Goal: Task Accomplishment & Management: Complete application form

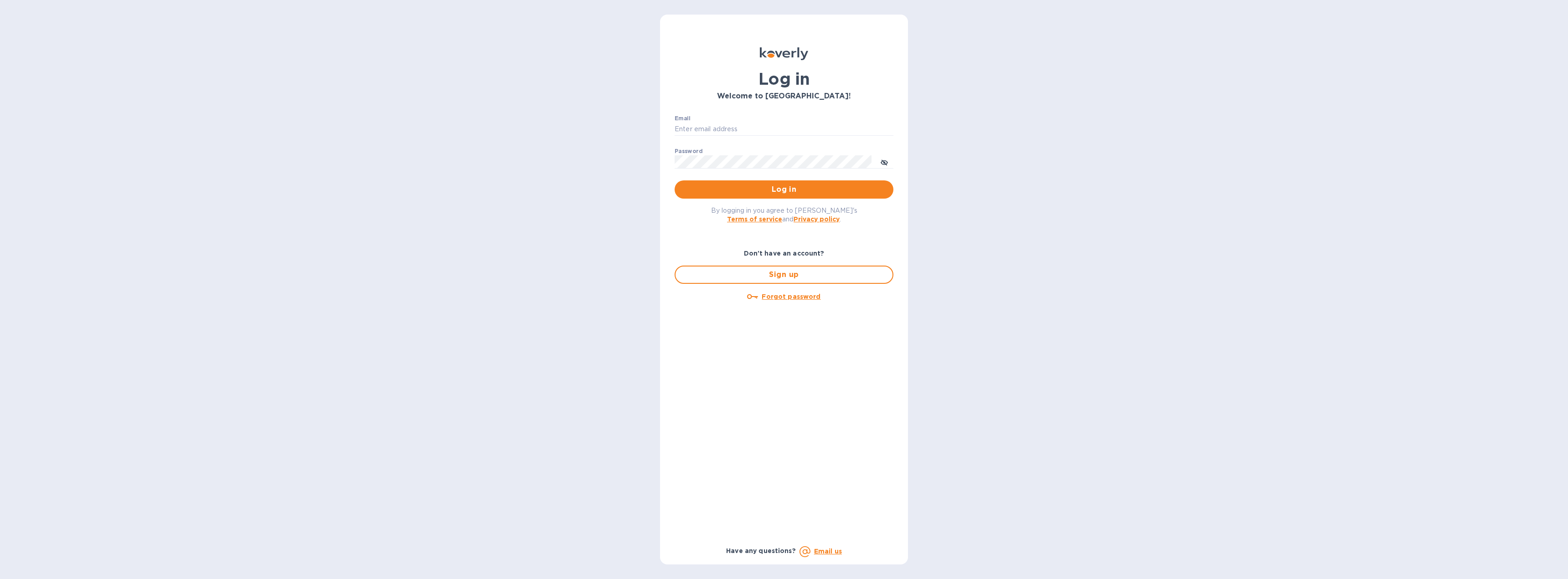
type input "[EMAIL_ADDRESS][DOMAIN_NAME]"
click at [764, 191] on span "Log in" at bounding box center [784, 190] width 204 height 11
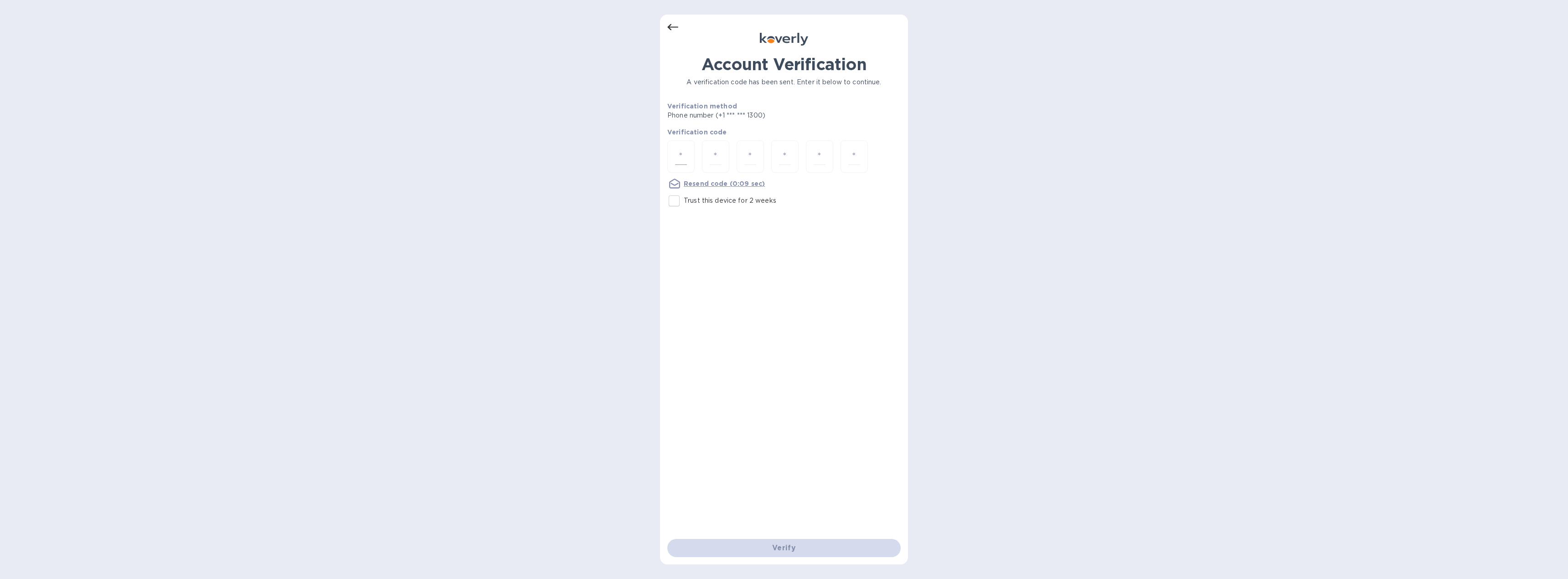
click at [681, 162] on input "number" at bounding box center [680, 156] width 12 height 17
type input "3"
type input "2"
type input "1"
type input "8"
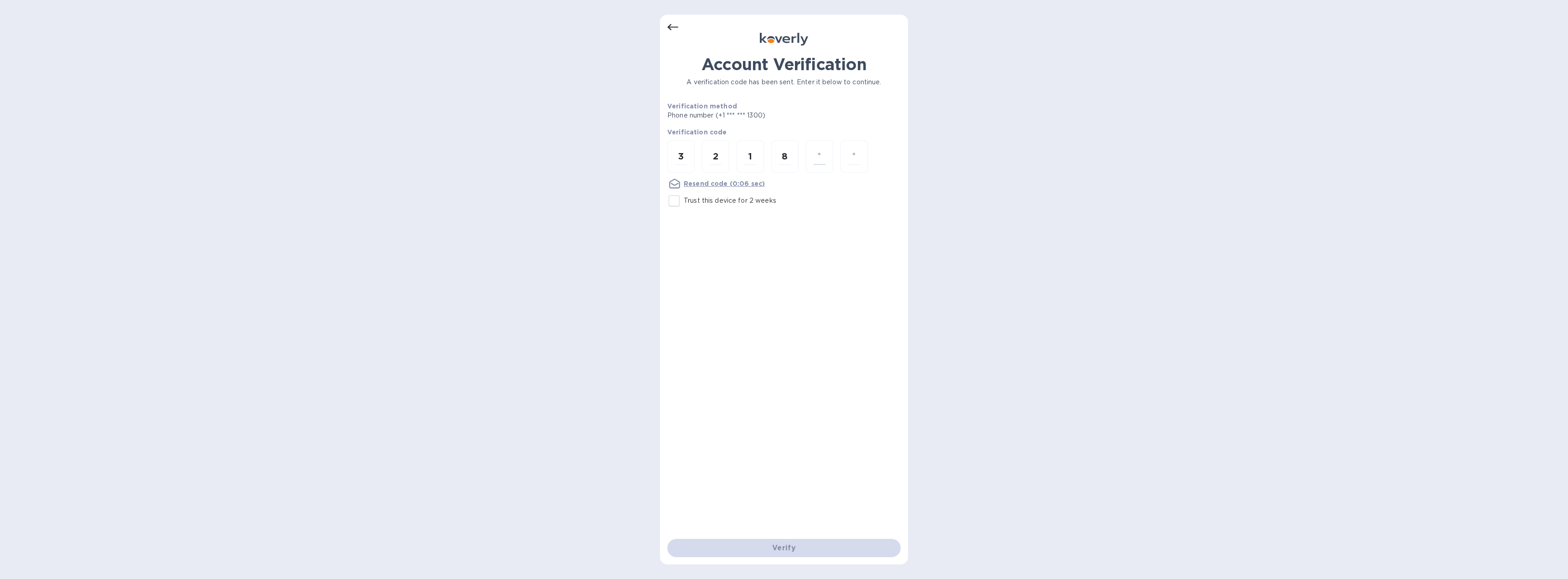
type input "1"
type input "2"
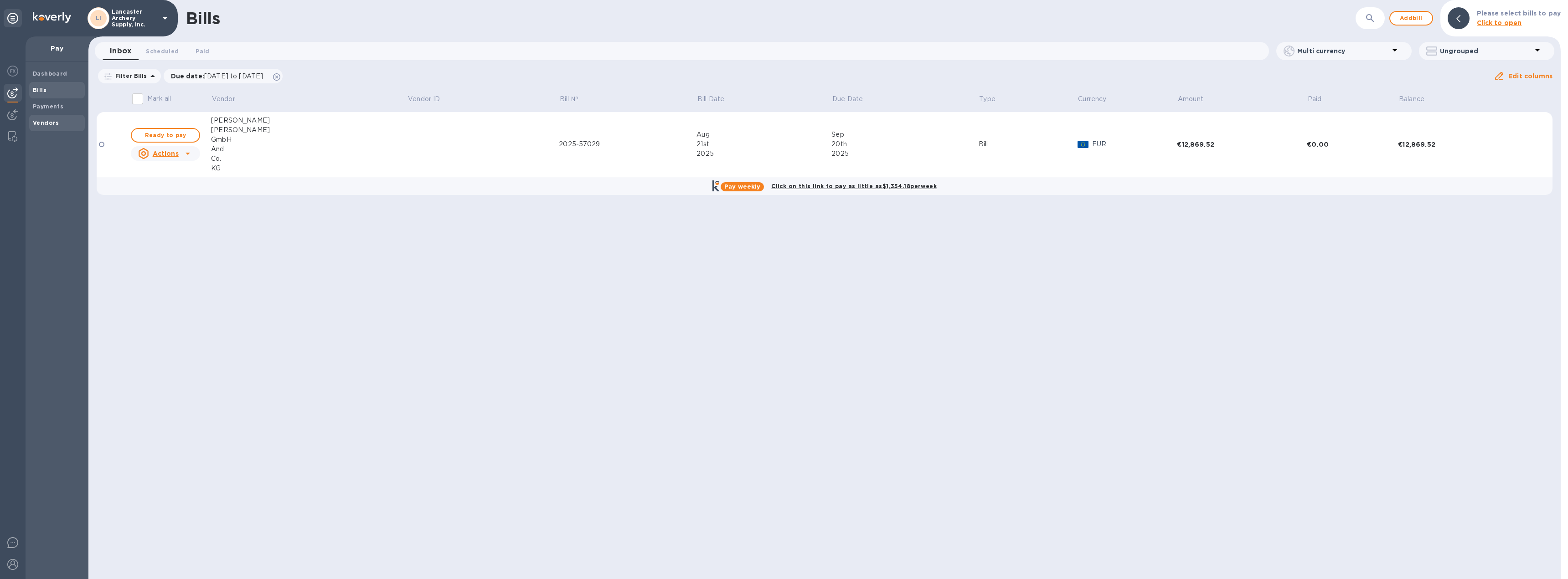
click at [44, 125] on b "Vendors" at bounding box center [46, 123] width 26 height 7
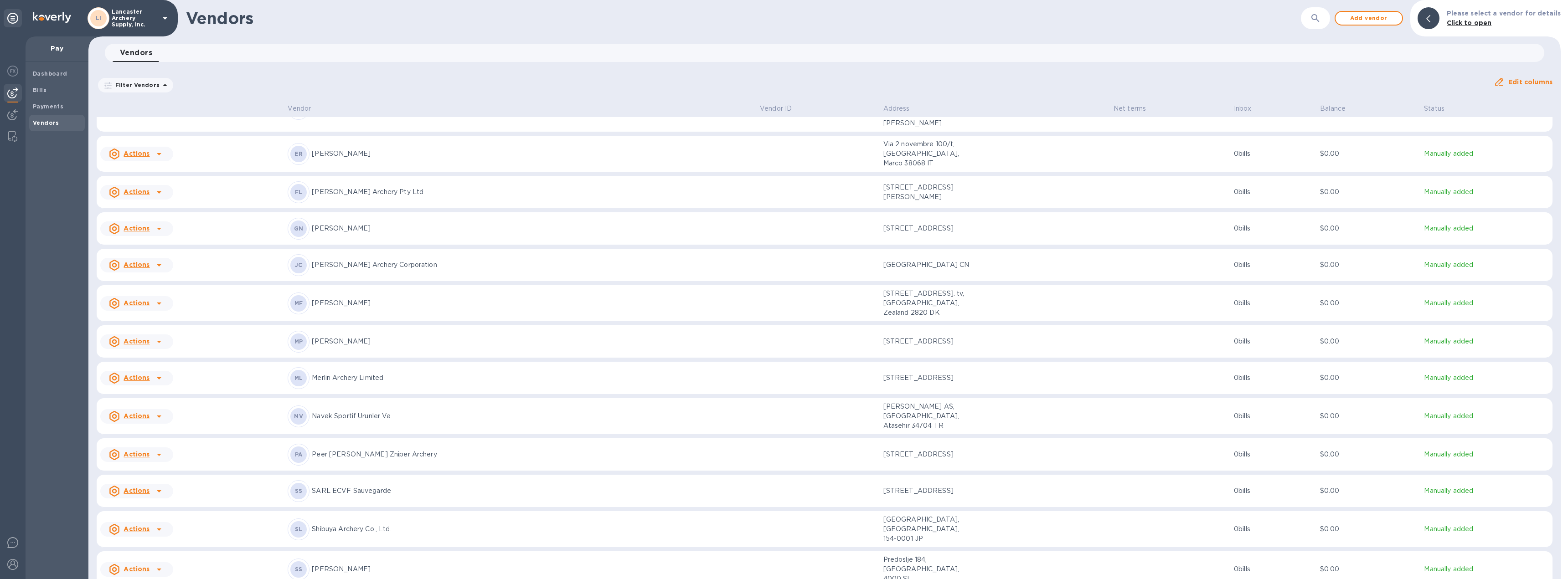
scroll to position [274, 0]
click at [157, 490] on icon at bounding box center [159, 490] width 5 height 2
click at [149, 494] on b "Add new bill" at bounding box center [147, 493] width 43 height 8
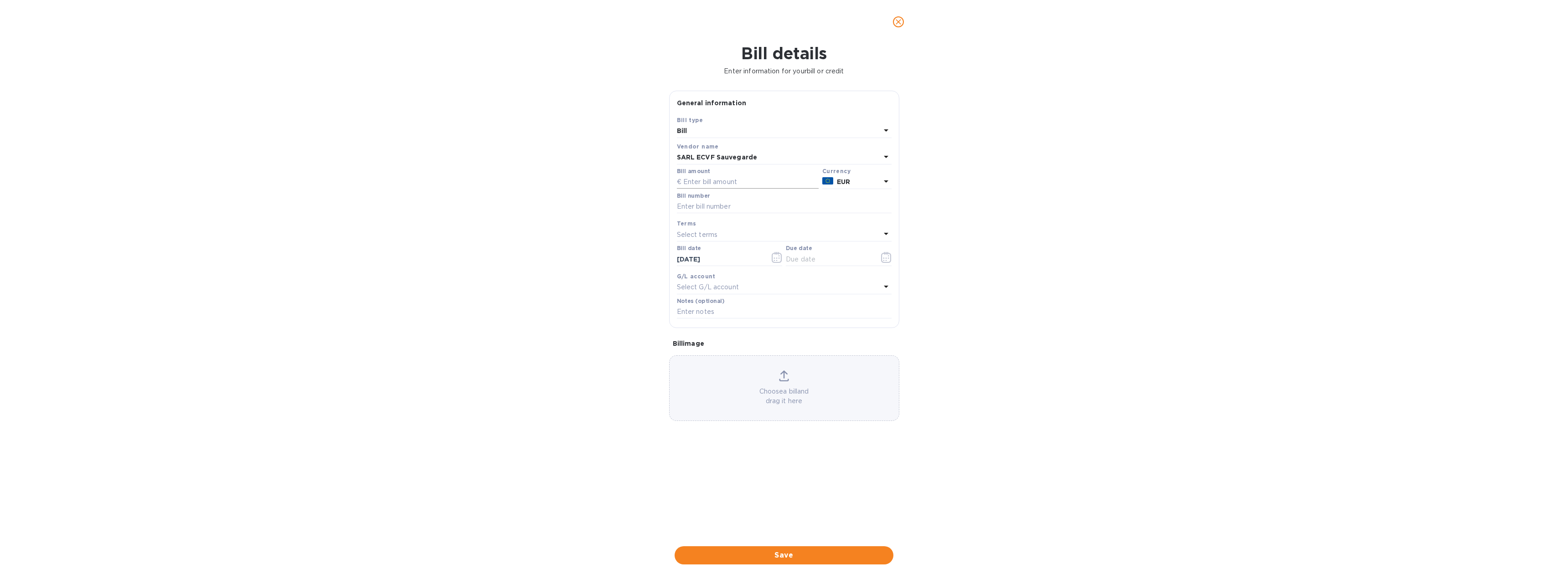
click at [702, 180] on input "text" at bounding box center [748, 182] width 142 height 14
type input "3,950.00"
type input "FA008399"
type input "[DATE]"
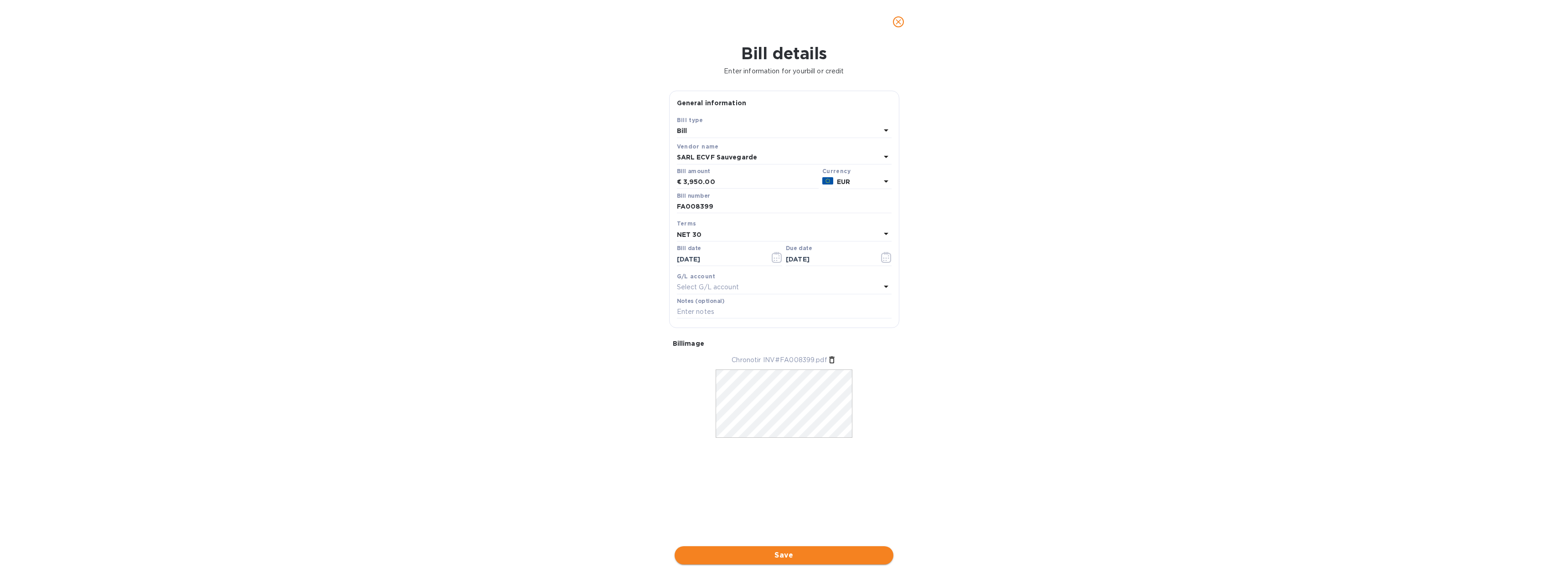
click at [784, 550] on span "Save" at bounding box center [784, 556] width 204 height 11
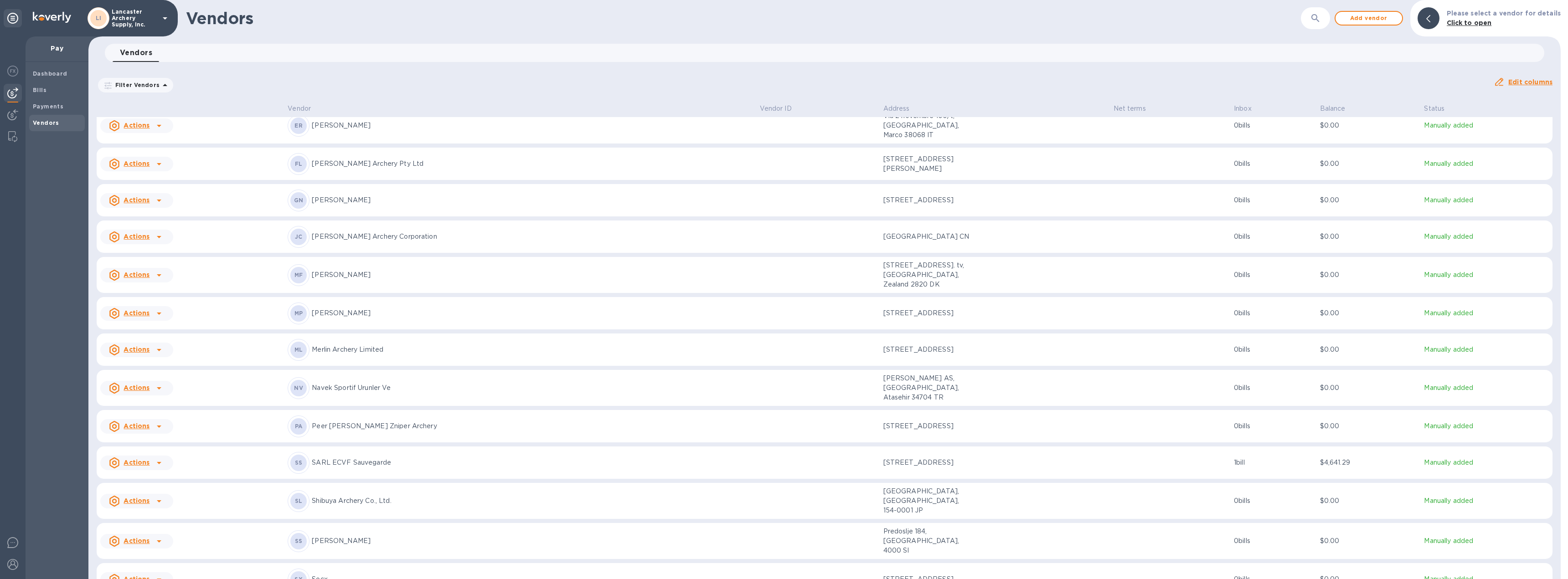
scroll to position [319, 0]
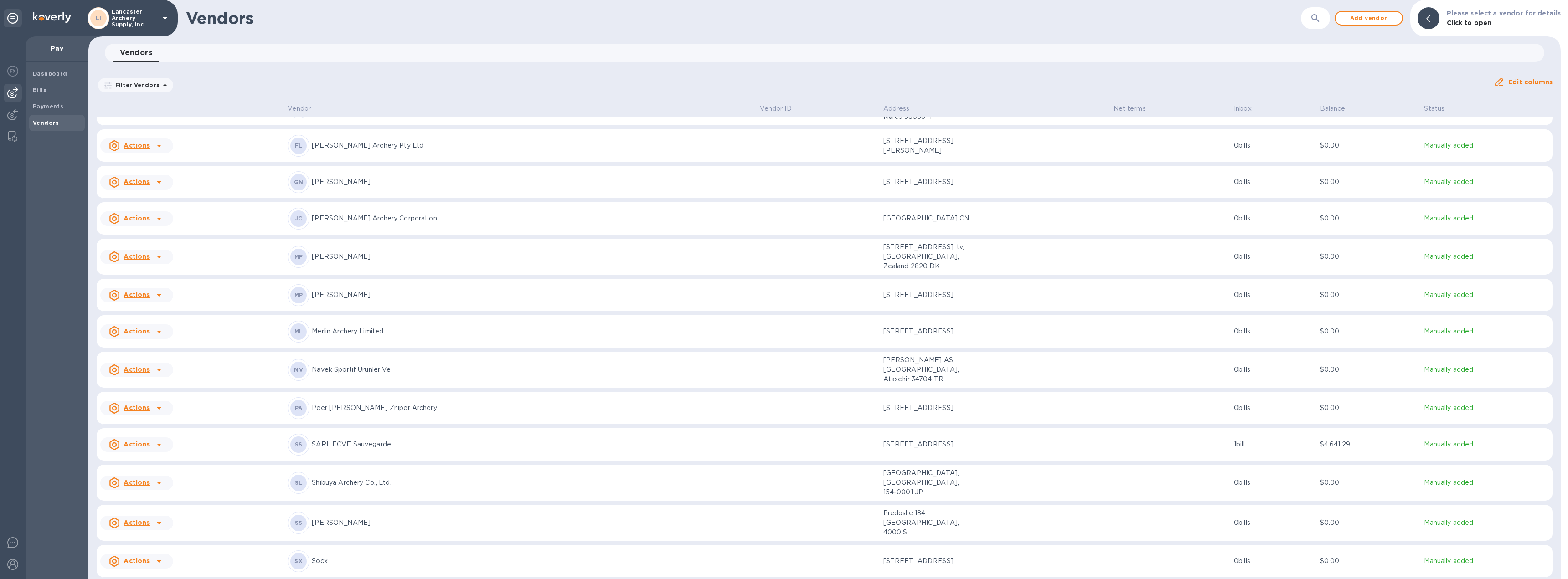
click at [554, 439] on p "SARL ECVF Sauvegarde" at bounding box center [532, 444] width 440 height 10
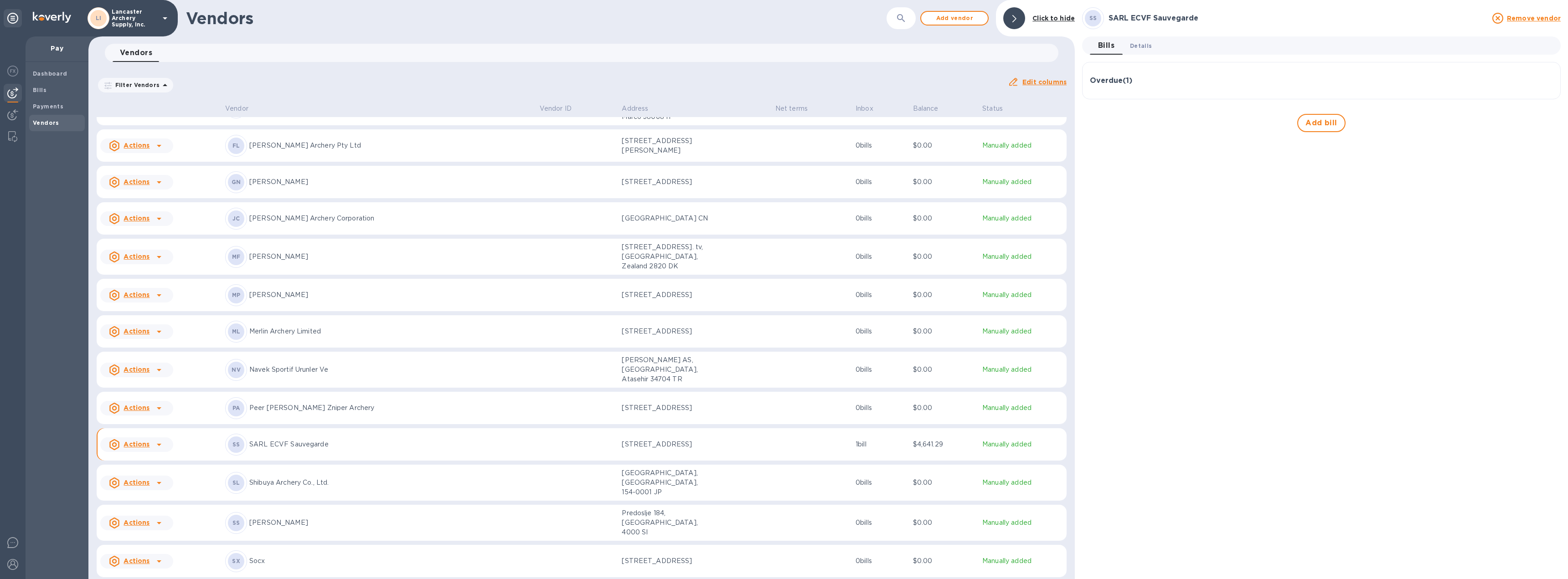
click at [1141, 45] on span "Details 0" at bounding box center [1141, 46] width 22 height 10
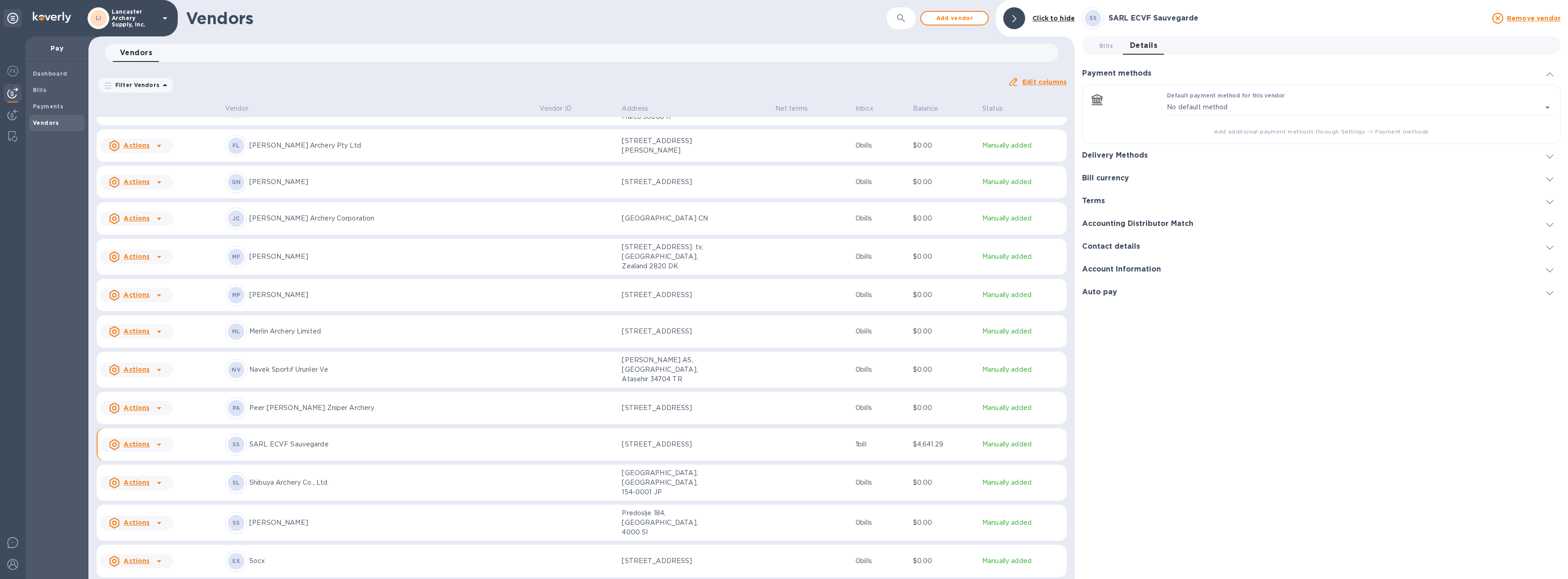
click at [1555, 153] on div at bounding box center [1550, 155] width 22 height 9
click at [1548, 120] on icon "default-method" at bounding box center [1549, 120] width 8 height 4
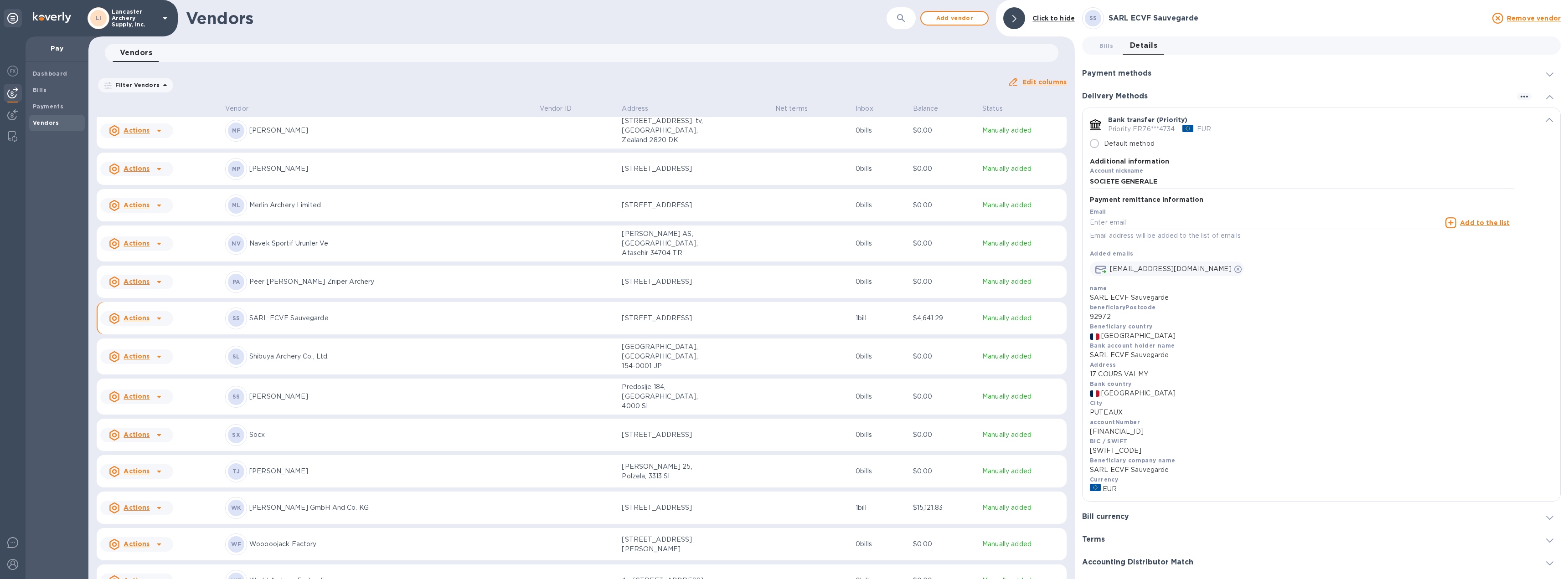
scroll to position [463, 0]
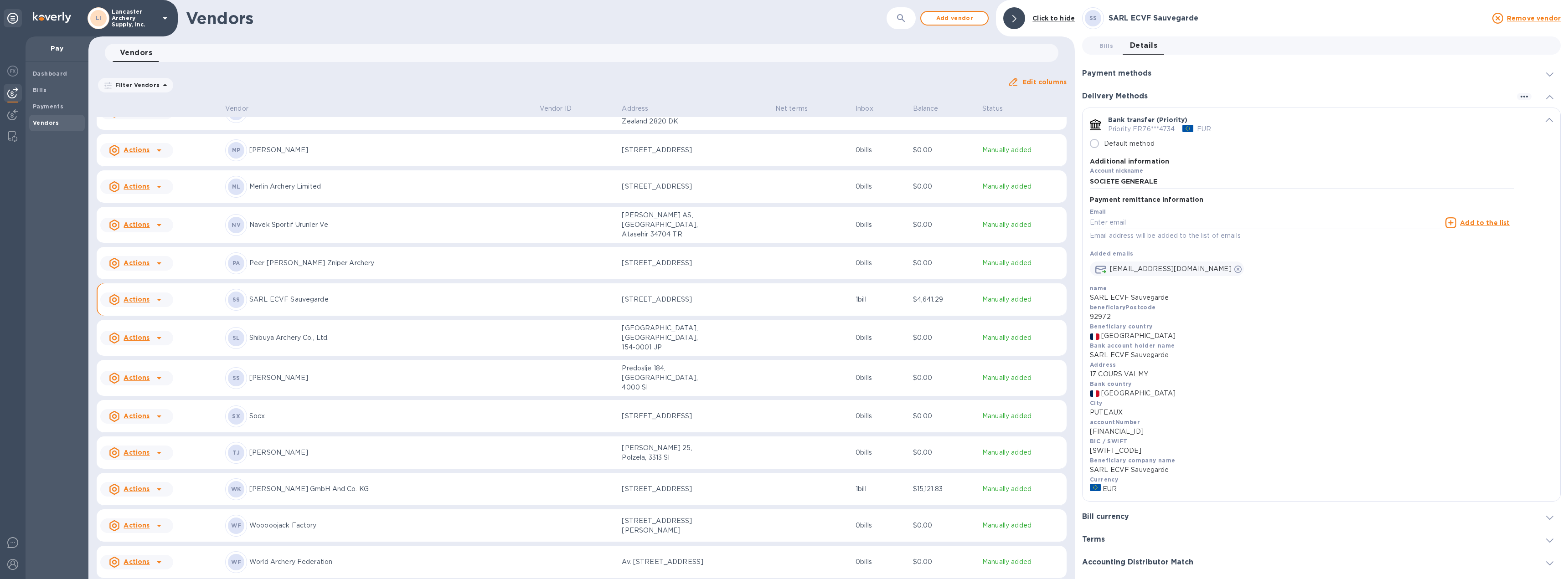
click at [709, 473] on td "[STREET_ADDRESS]" at bounding box center [694, 490] width 153 height 33
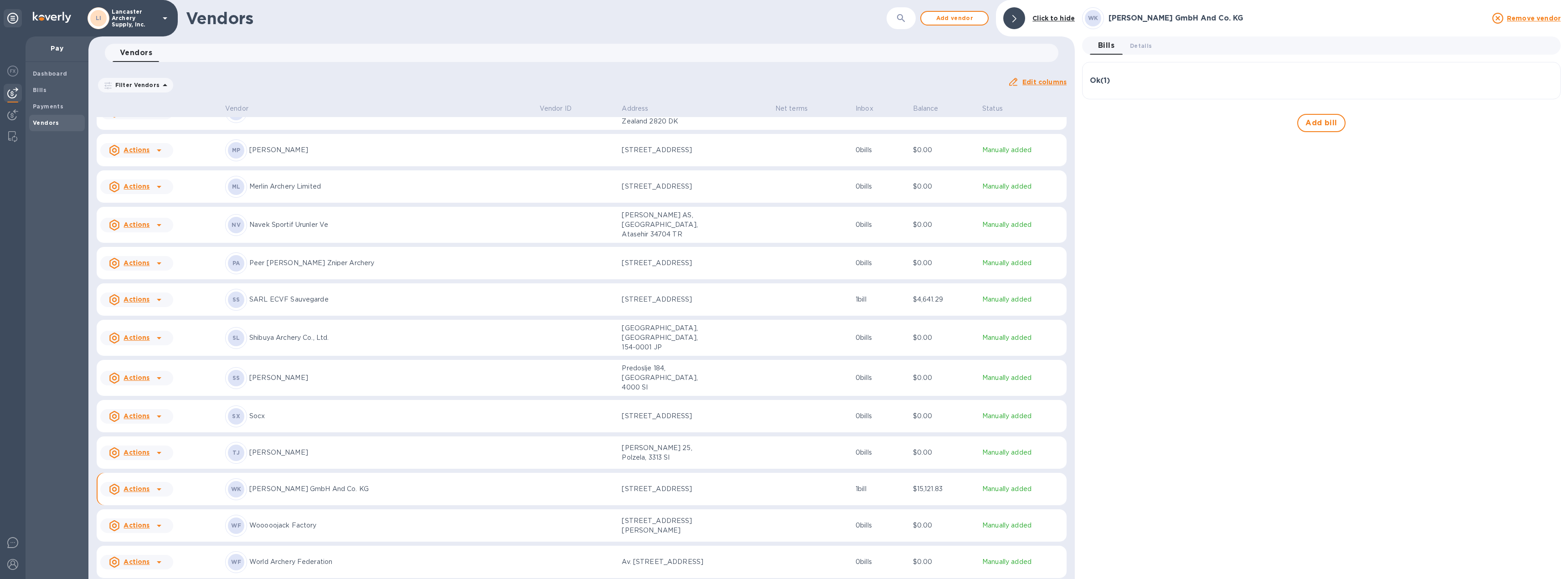
click at [1170, 74] on div "Ok ( 1 )" at bounding box center [1321, 80] width 463 height 22
click at [15, 559] on img at bounding box center [13, 565] width 11 height 11
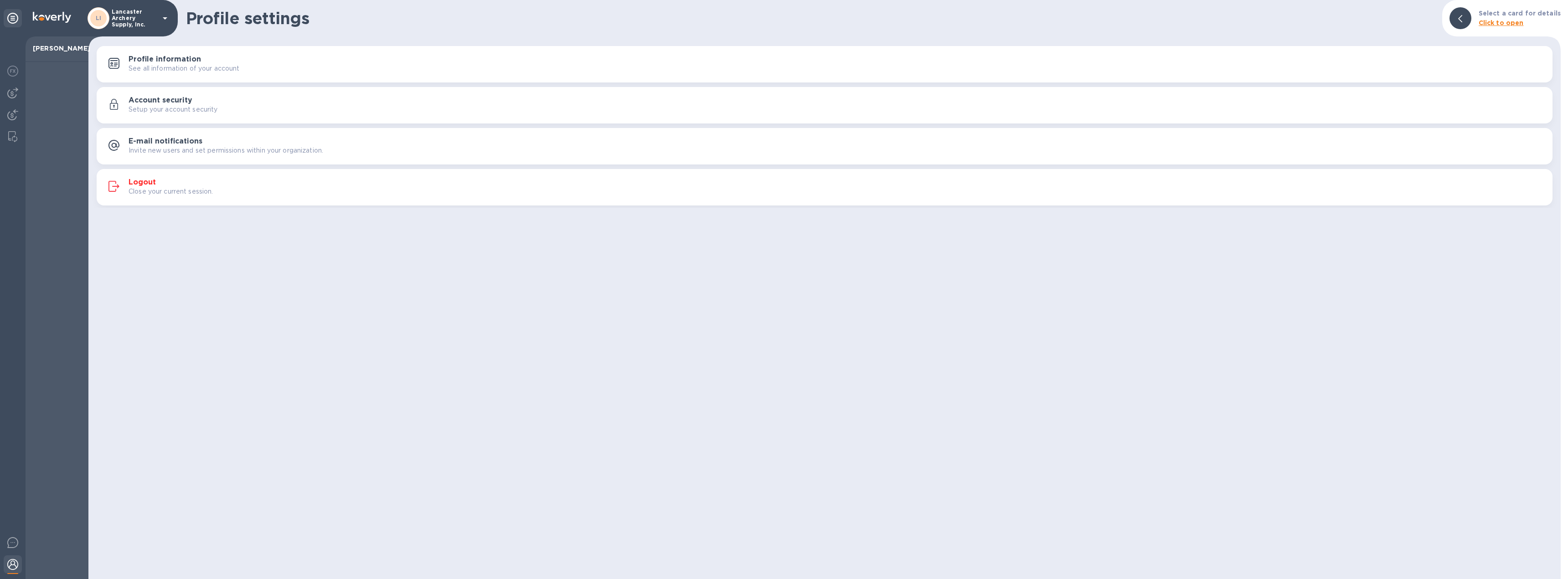
click at [141, 188] on p "Close your current session." at bounding box center [171, 192] width 85 height 10
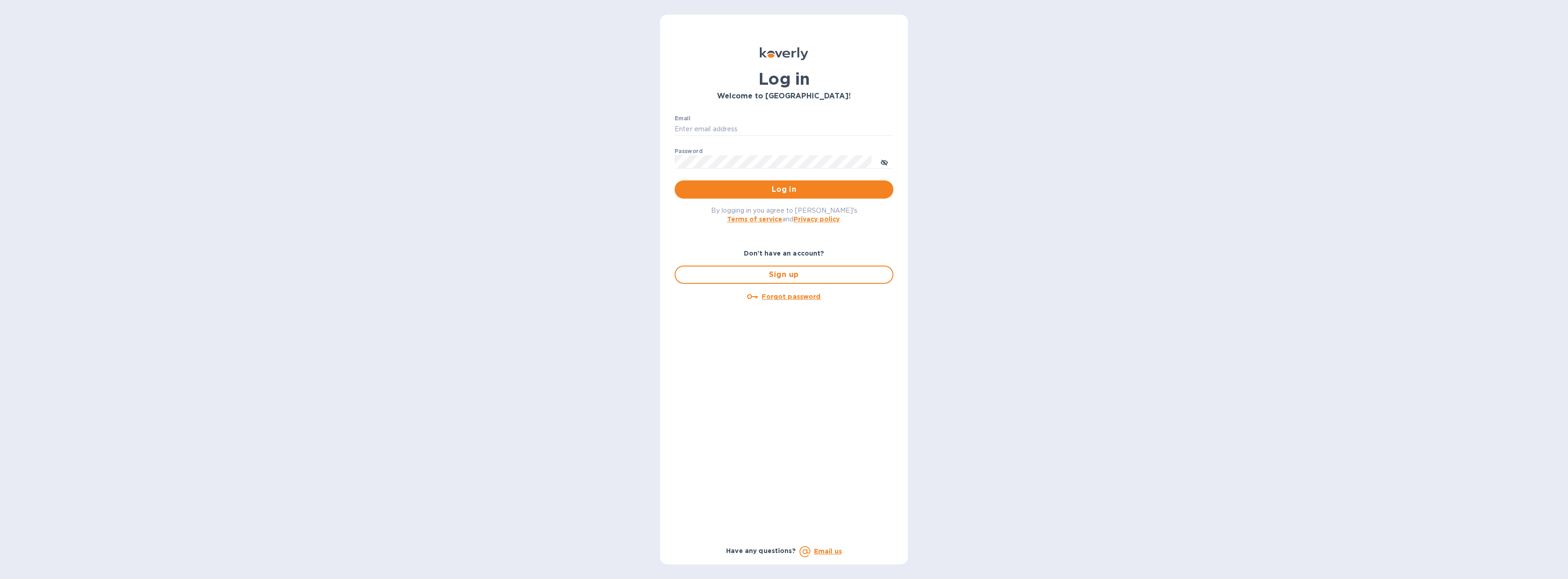
type input "[EMAIL_ADDRESS][DOMAIN_NAME]"
